Goal: Information Seeking & Learning: Learn about a topic

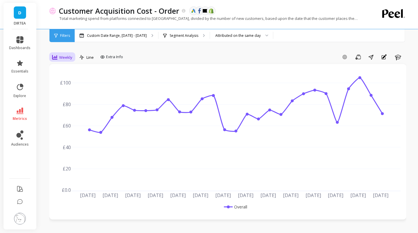
click at [59, 61] on div "Weekly" at bounding box center [62, 57] width 24 height 10
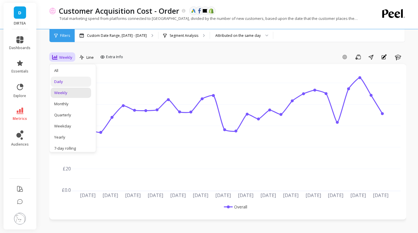
click at [76, 84] on div "Daily" at bounding box center [70, 82] width 33 height 6
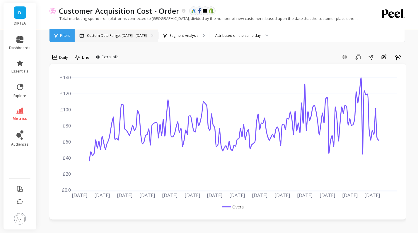
click at [138, 37] on p "Custom Date Range, [DATE] - [DATE]" at bounding box center [117, 35] width 60 height 5
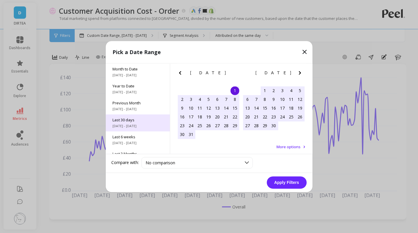
click at [136, 130] on div "Last 30 days [DATE] - [DATE]" at bounding box center [138, 122] width 64 height 17
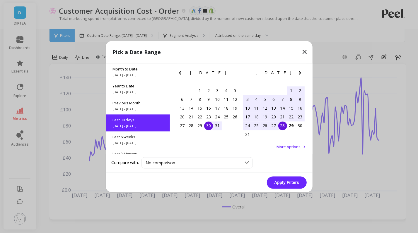
scroll to position [14, 0]
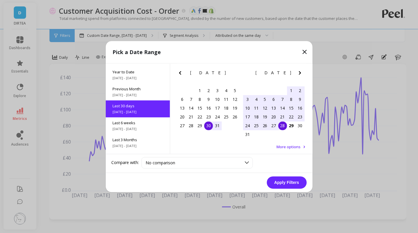
click at [207, 126] on div "30" at bounding box center [208, 126] width 9 height 9
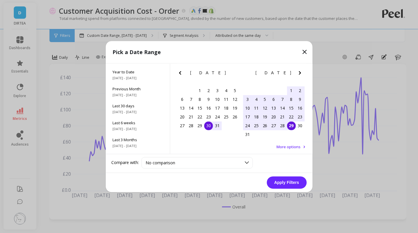
click at [289, 126] on div "29" at bounding box center [291, 126] width 9 height 9
click at [289, 184] on button "Apply Filters" at bounding box center [287, 183] width 40 height 12
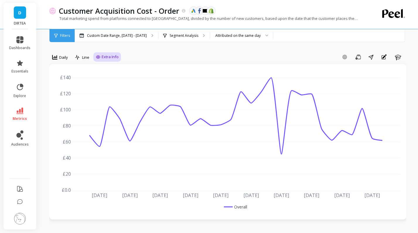
click at [98, 60] on div "Extra Info" at bounding box center [107, 57] width 23 height 6
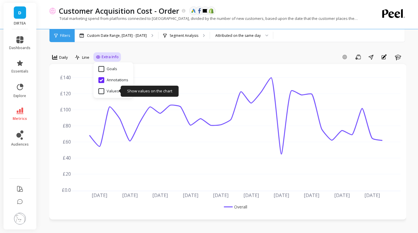
click at [101, 92] on input "Values" at bounding box center [108, 91] width 20 height 6
checkbox input "true"
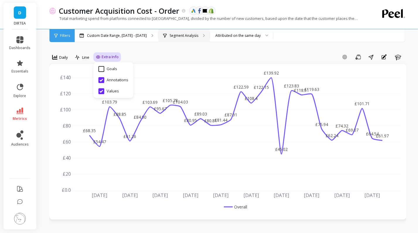
click at [196, 38] on div "Segment Analysis" at bounding box center [183, 35] width 51 height 13
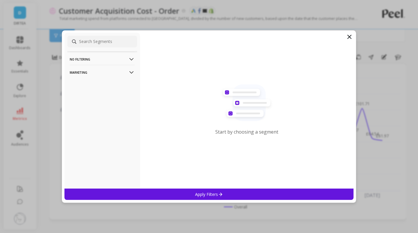
click at [119, 71] on p "Marketing" at bounding box center [102, 72] width 65 height 15
click at [98, 106] on div "Countries" at bounding box center [102, 104] width 70 height 9
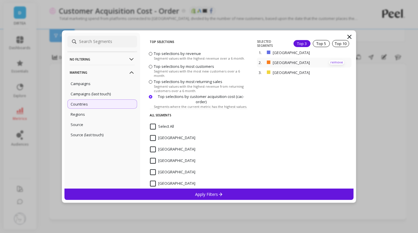
click at [339, 62] on p "remove" at bounding box center [336, 62] width 15 height 4
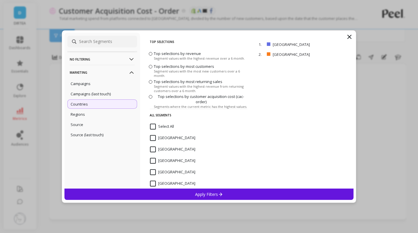
click at [226, 194] on div "Apply Filters" at bounding box center [208, 194] width 289 height 11
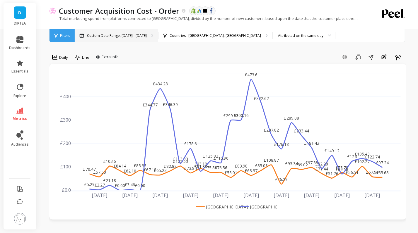
click at [123, 35] on p "Custom Date Range, [DATE] - [DATE]" at bounding box center [117, 35] width 60 height 5
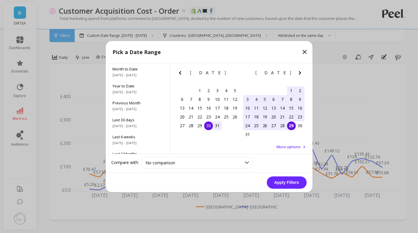
click at [257, 127] on div "25" at bounding box center [256, 126] width 9 height 9
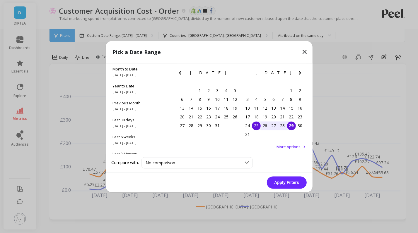
click at [289, 126] on div "29" at bounding box center [291, 126] width 9 height 9
click at [284, 181] on button "Apply Filters" at bounding box center [287, 183] width 40 height 12
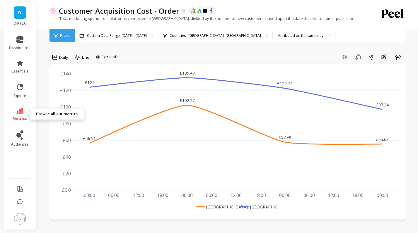
click at [17, 117] on span "metrics" at bounding box center [20, 119] width 14 height 5
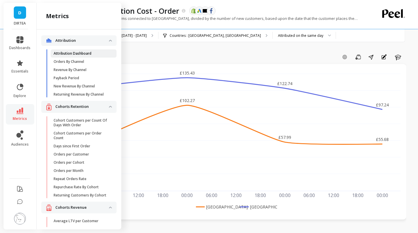
click at [90, 54] on p "Attribution Dashboard" at bounding box center [73, 53] width 38 height 5
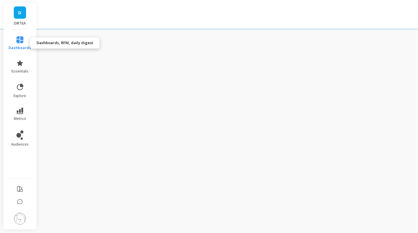
click at [22, 40] on icon at bounding box center [19, 39] width 7 height 7
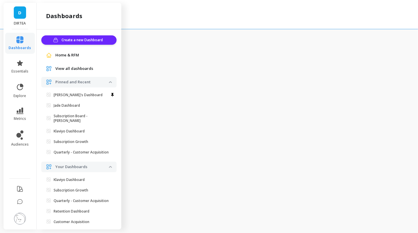
scroll to position [28, 0]
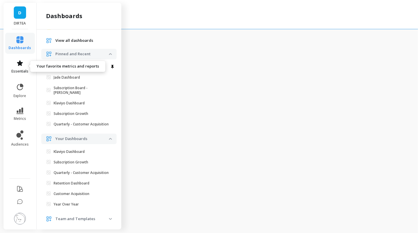
click at [23, 69] on link "essentials" at bounding box center [20, 67] width 23 height 14
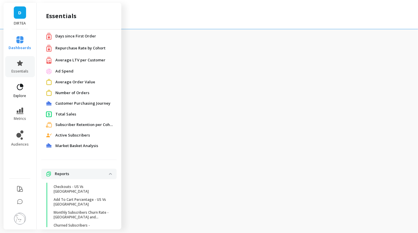
scroll to position [0, 0]
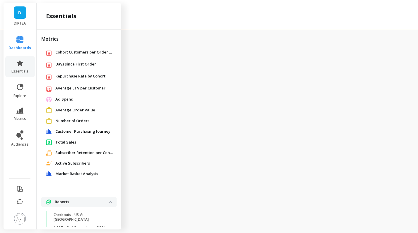
click at [75, 65] on span "Days since First Order" at bounding box center [75, 64] width 41 height 6
